Goal: Transaction & Acquisition: Purchase product/service

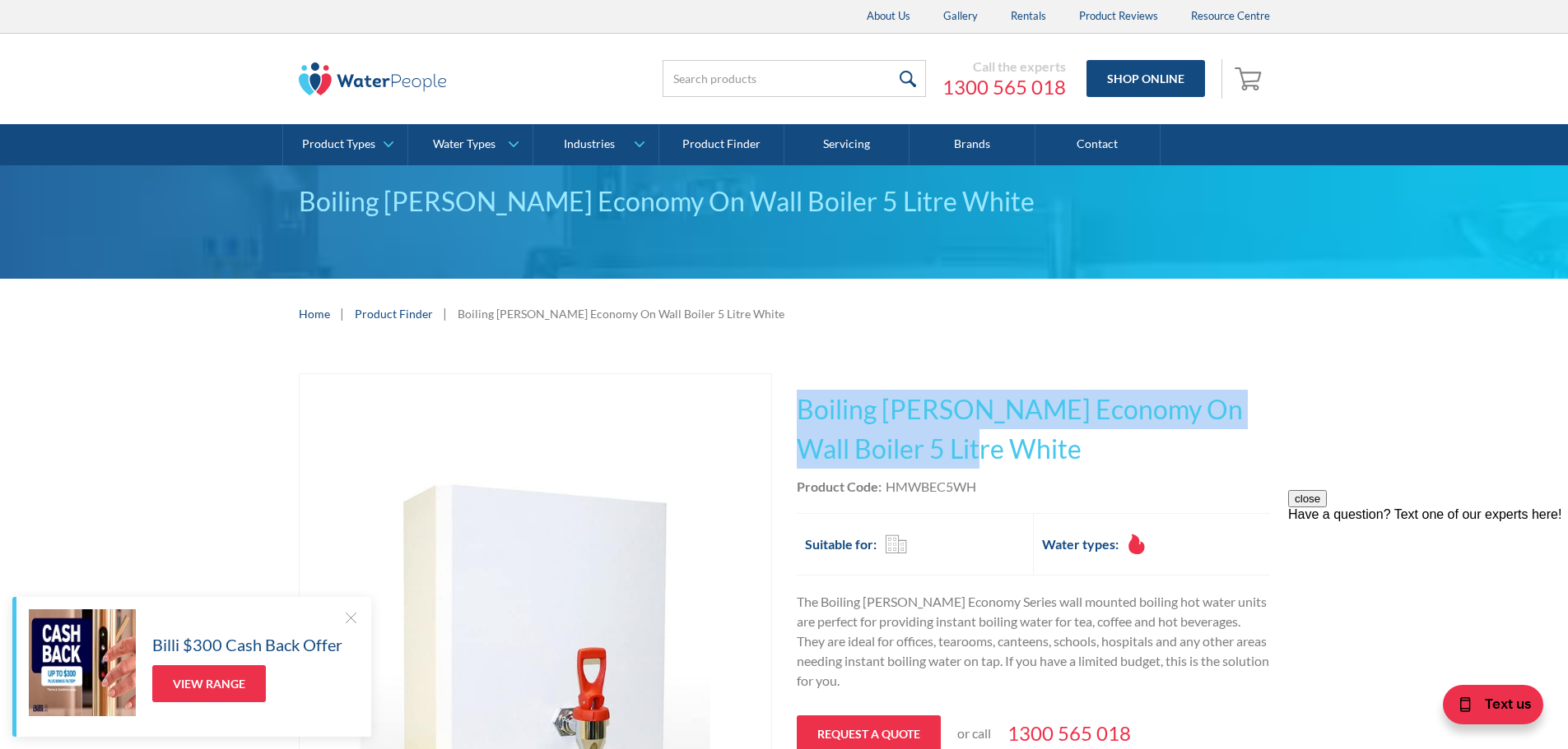
drag, startPoint x: 798, startPoint y: 406, endPoint x: 1242, endPoint y: 446, distance: 445.8
click at [1242, 446] on h1 "Boiling [PERSON_NAME] Economy On Wall Boiler 5 Litre White" at bounding box center [1033, 429] width 474 height 79
copy h1 "Boiling [PERSON_NAME] Economy On Wall Boiler 5 Litre White"
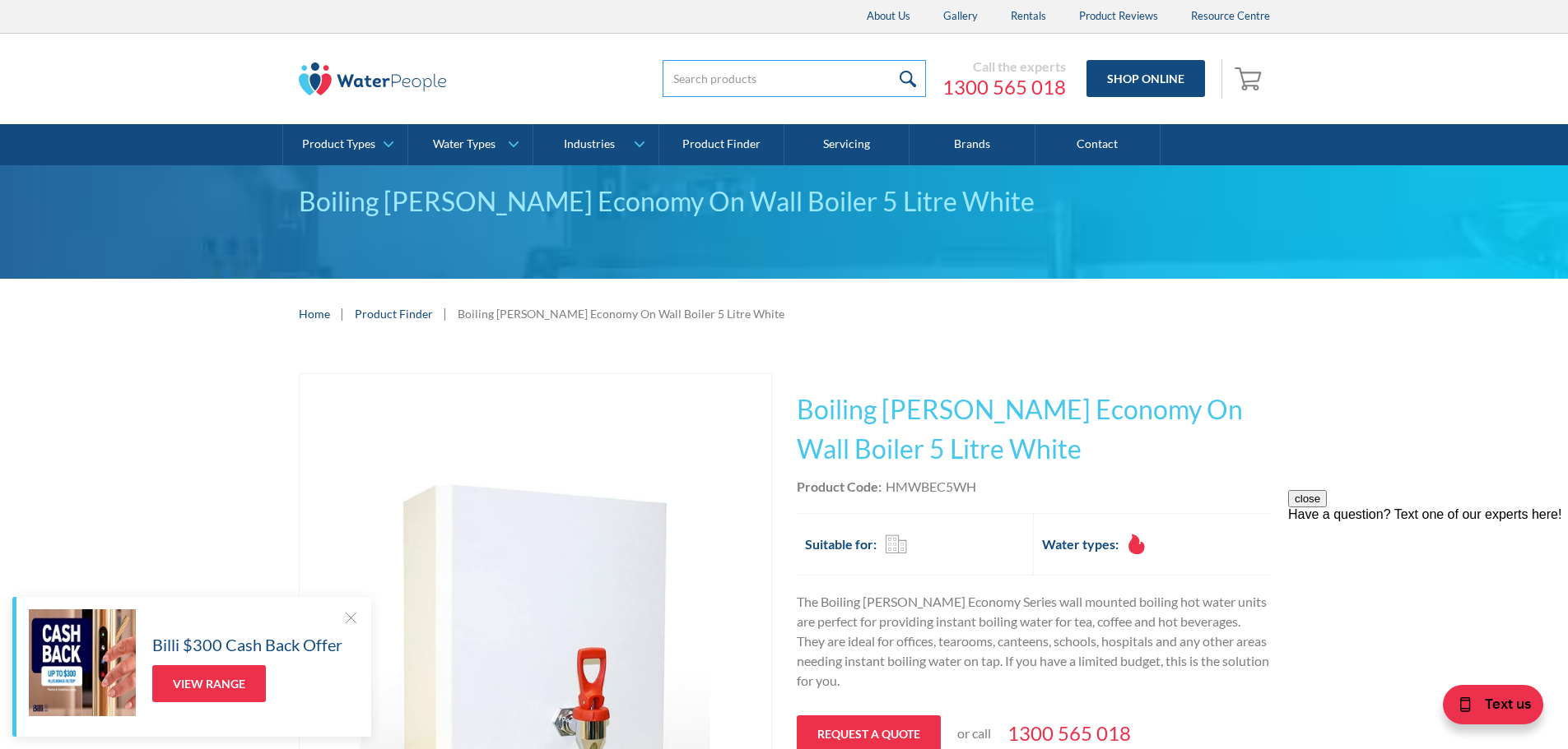
click at [686, 74] on input "search" at bounding box center [793, 79] width 263 height 37
paste input "Boiling [PERSON_NAME] Economy On Wall Boiler 5 Litre White"
click at [848, 77] on input "Boiling [PERSON_NAME] Economy On Wall Boiler 5 Litre White" at bounding box center [793, 79] width 263 height 37
type input "Boiling [PERSON_NAME] Economy On Wall Boiler 2.5 Litre White"
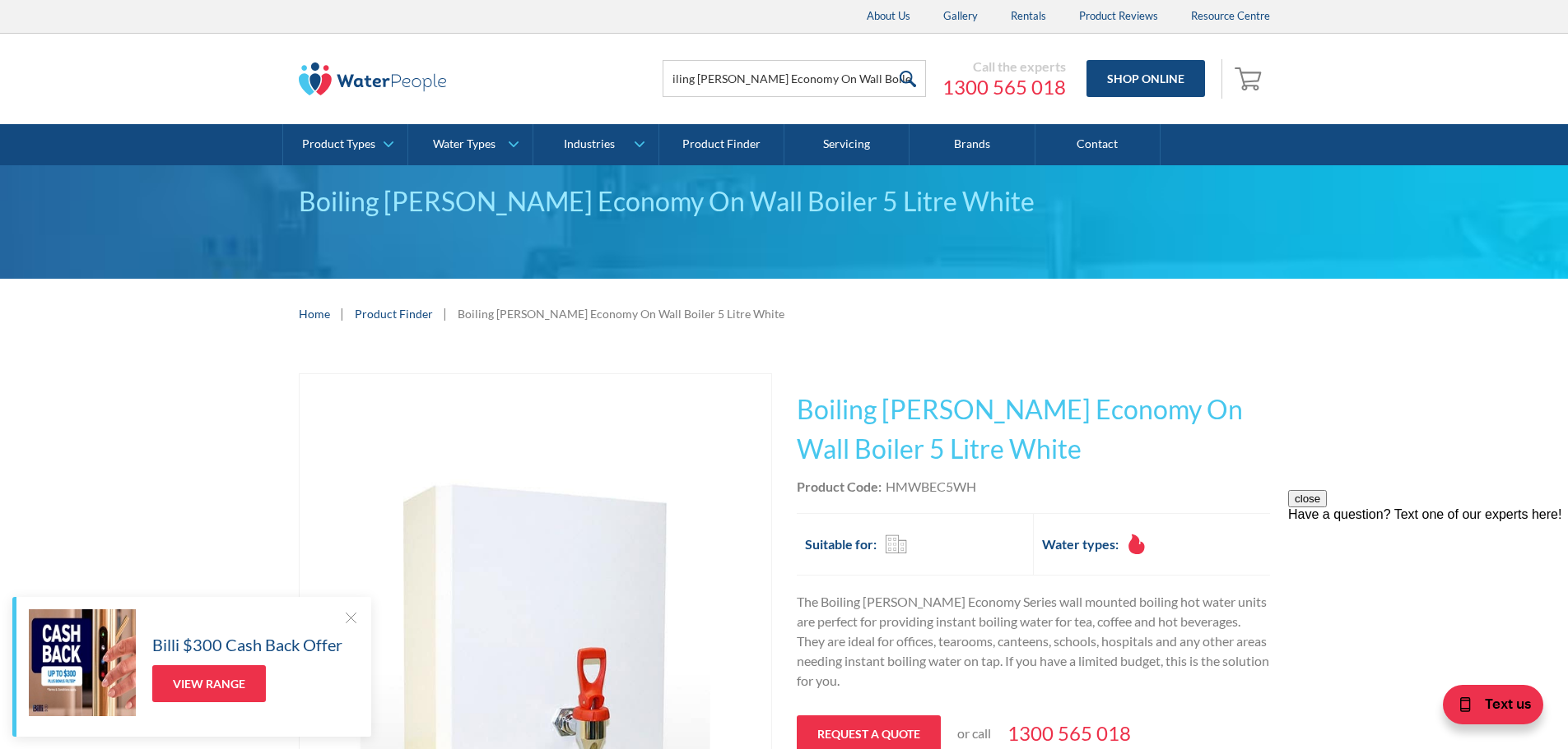
click at [909, 76] on input "submit" at bounding box center [908, 79] width 36 height 37
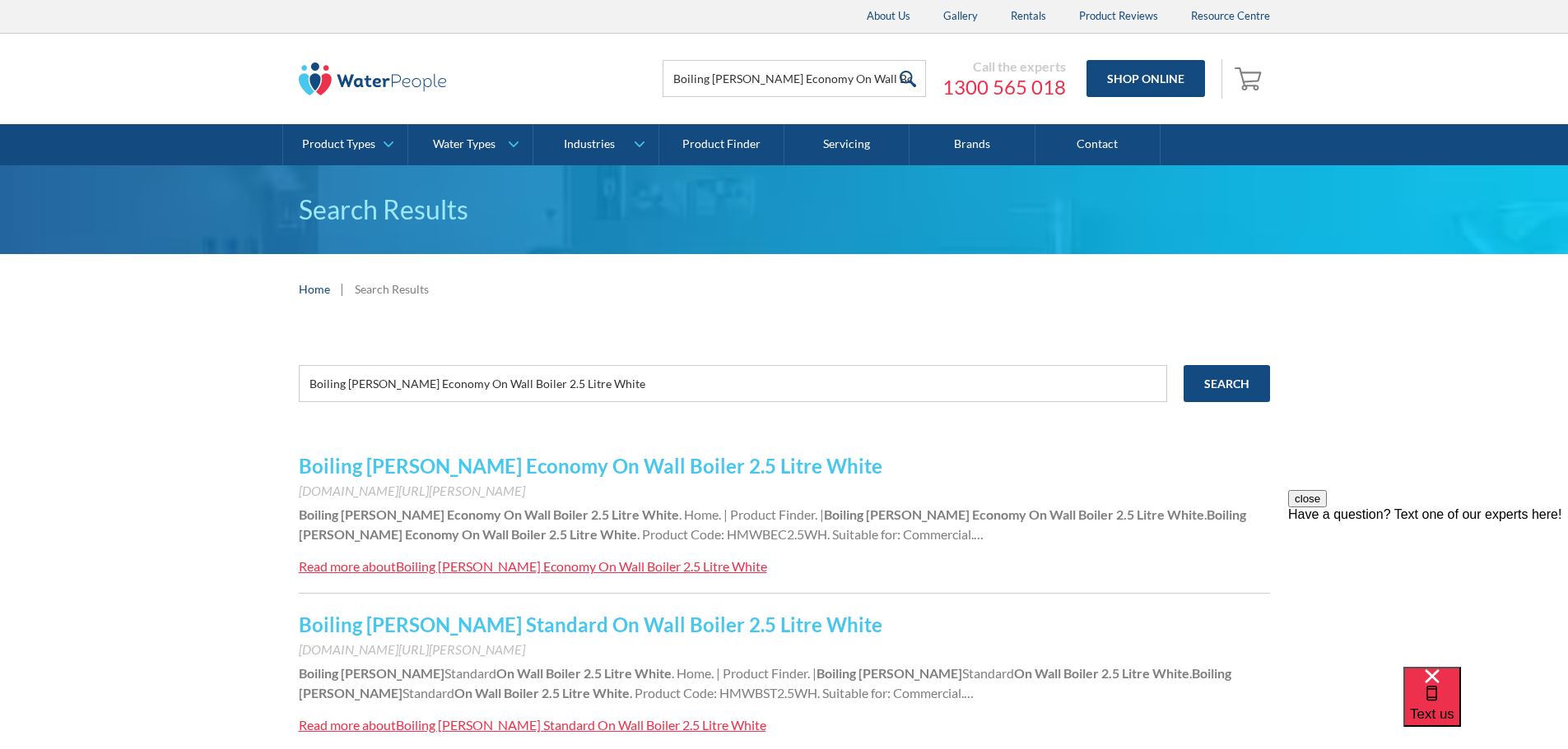
click at [540, 463] on link "Boiling [PERSON_NAME] Economy On Wall Boiler 2.5 Litre White" at bounding box center [590, 466] width 584 height 24
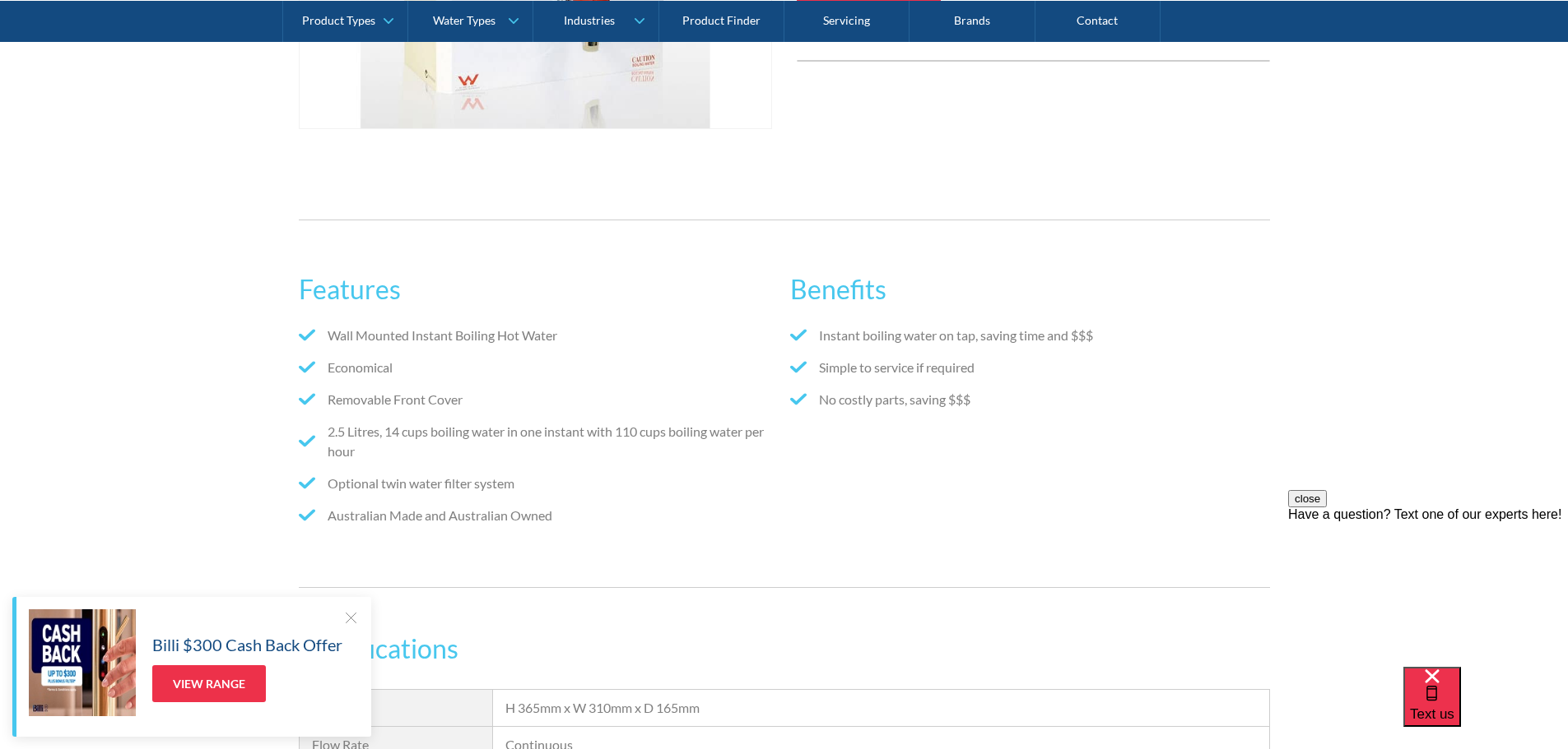
scroll to position [713, 0]
